Goal: Check status: Check status

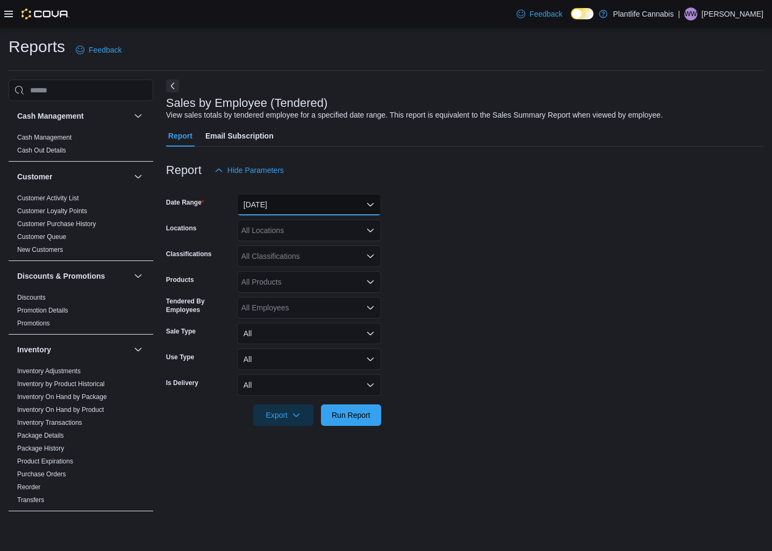
click at [316, 205] on button "[DATE]" at bounding box center [309, 204] width 144 height 21
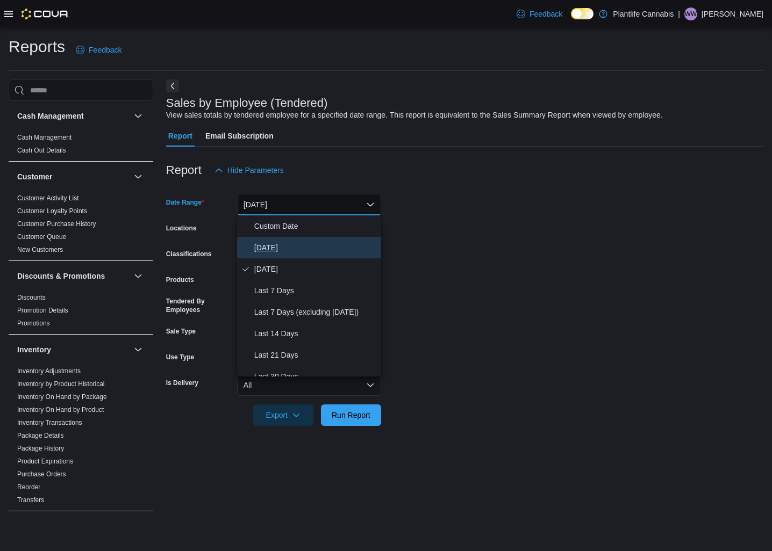
click at [277, 240] on button "[DATE]" at bounding box center [309, 247] width 144 height 21
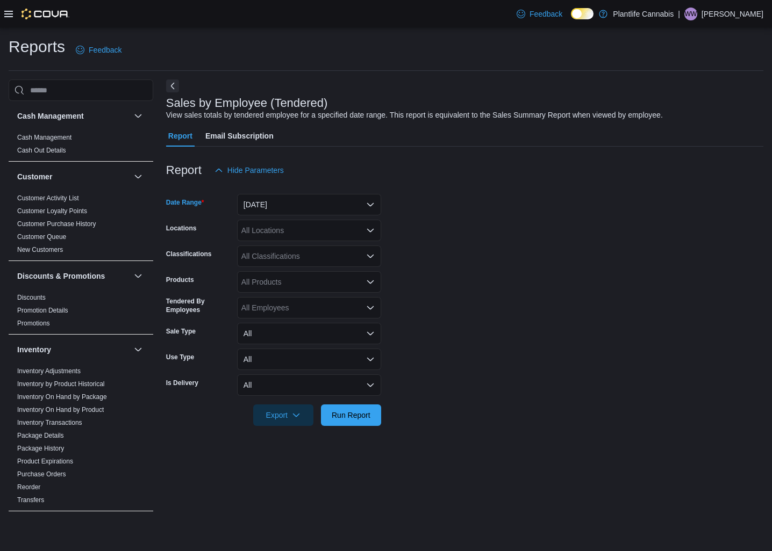
click at [285, 227] on div "All Locations" at bounding box center [309, 230] width 144 height 21
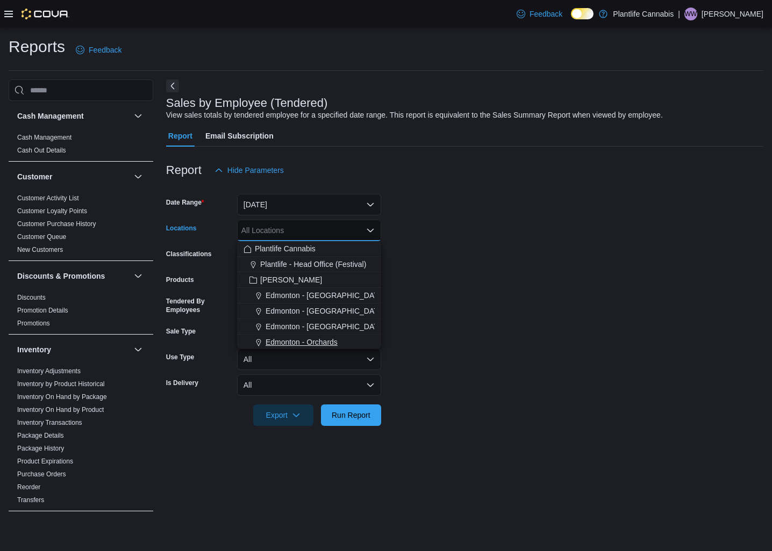
click at [337, 347] on span "Edmonton - Orchards" at bounding box center [301, 342] width 72 height 11
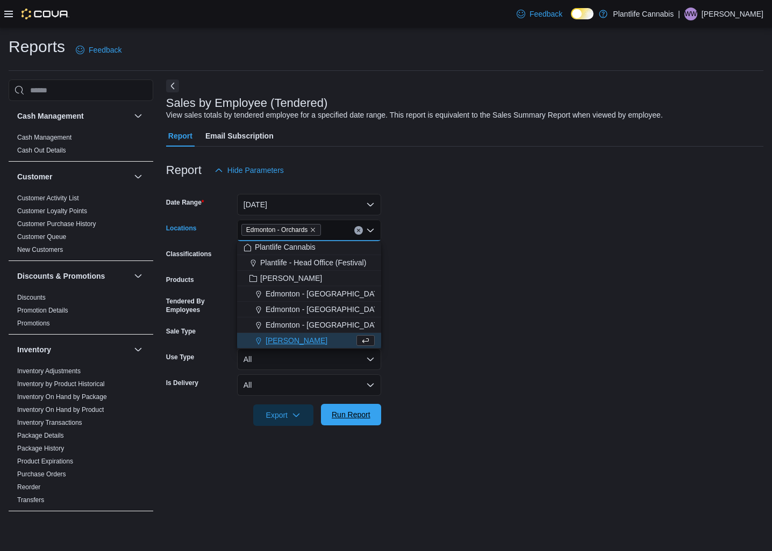
click at [348, 422] on span "Run Report" at bounding box center [350, 414] width 47 height 21
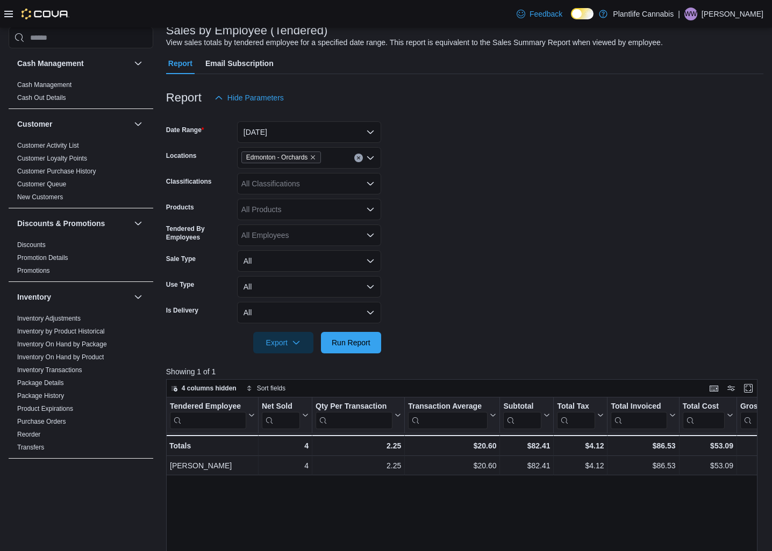
scroll to position [81, 0]
